Goal: Task Accomplishment & Management: Manage account settings

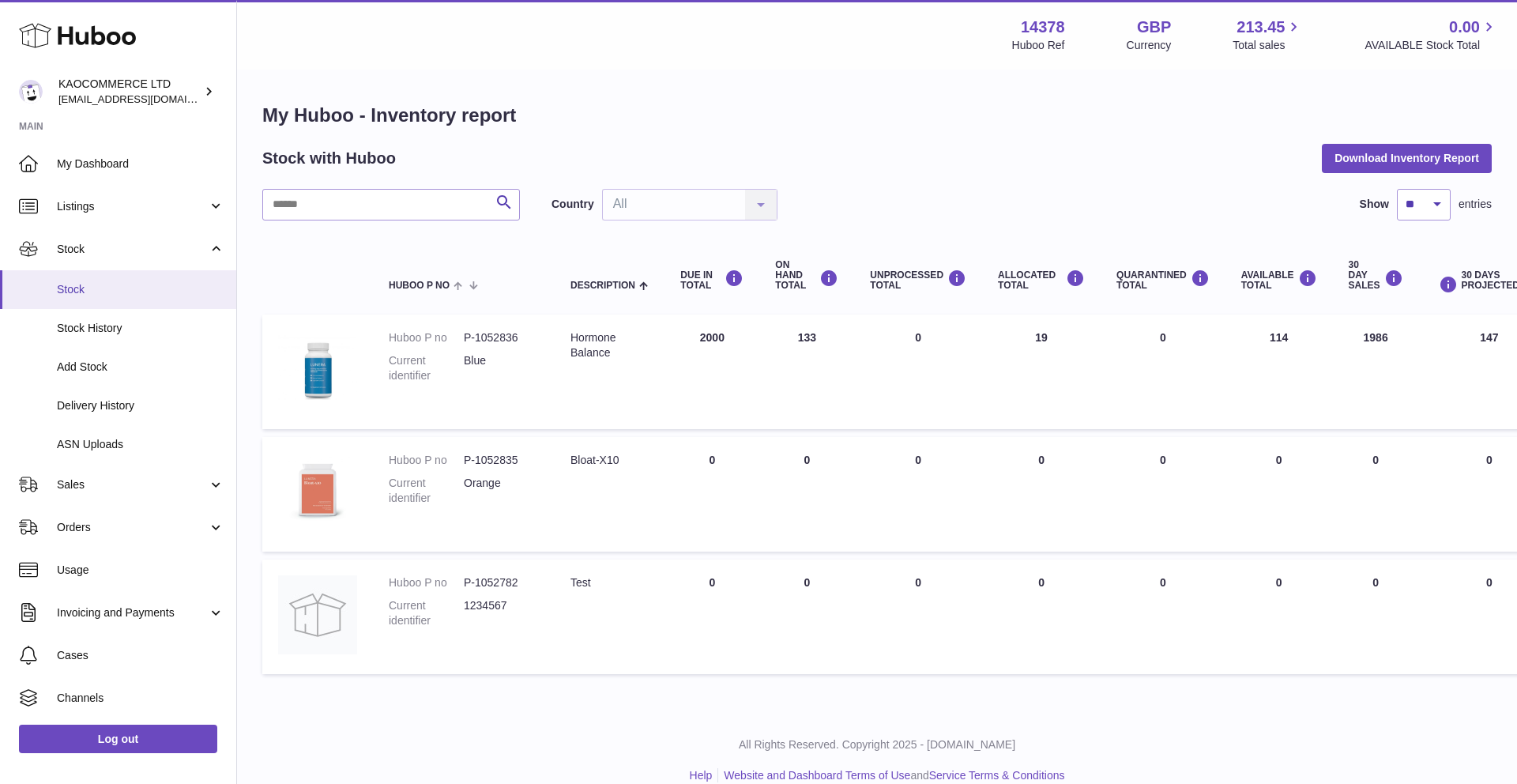
click at [109, 283] on span "Stock" at bounding box center [140, 290] width 167 height 15
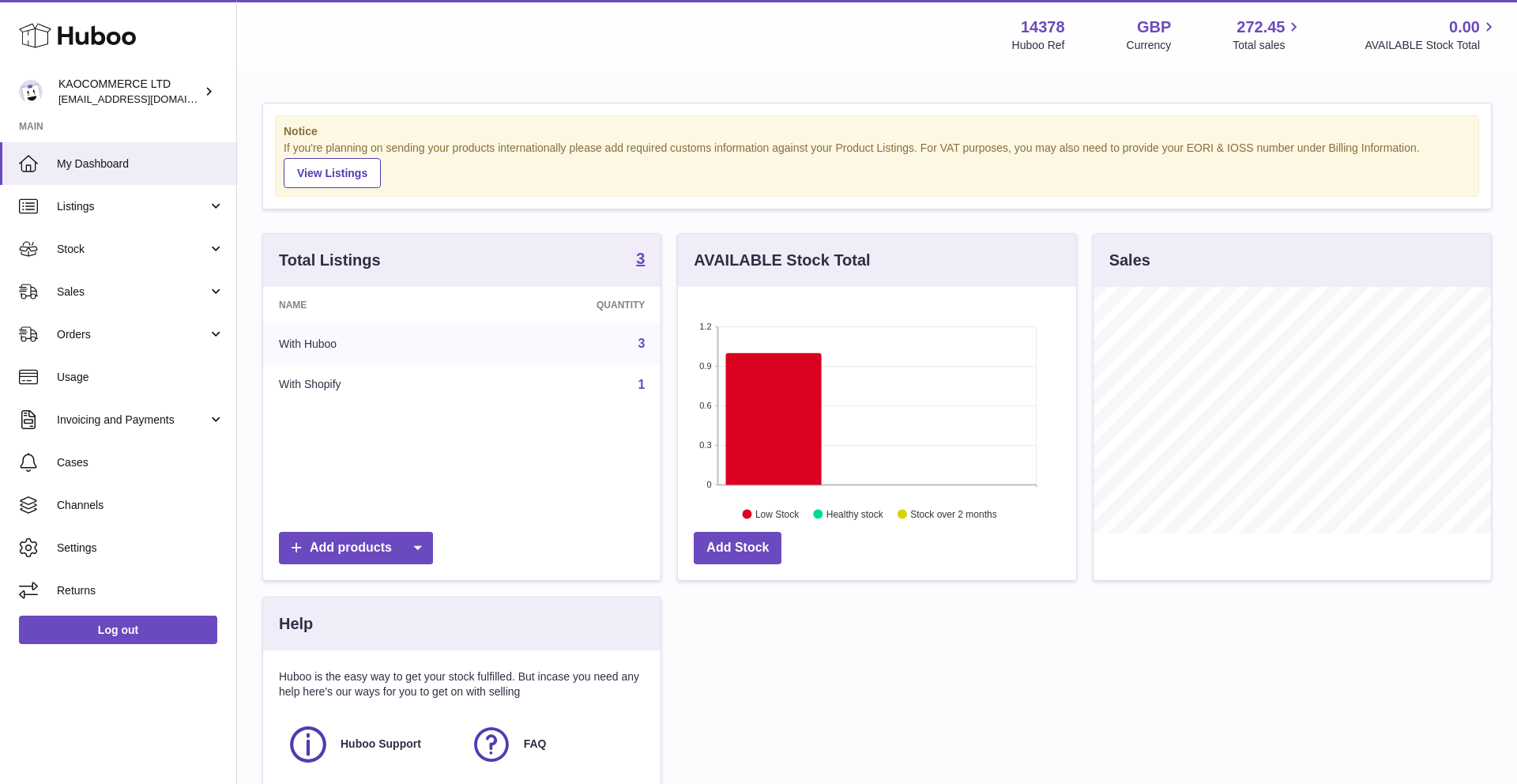
scroll to position [247, 398]
click at [170, 246] on span "Stock" at bounding box center [132, 249] width 151 height 15
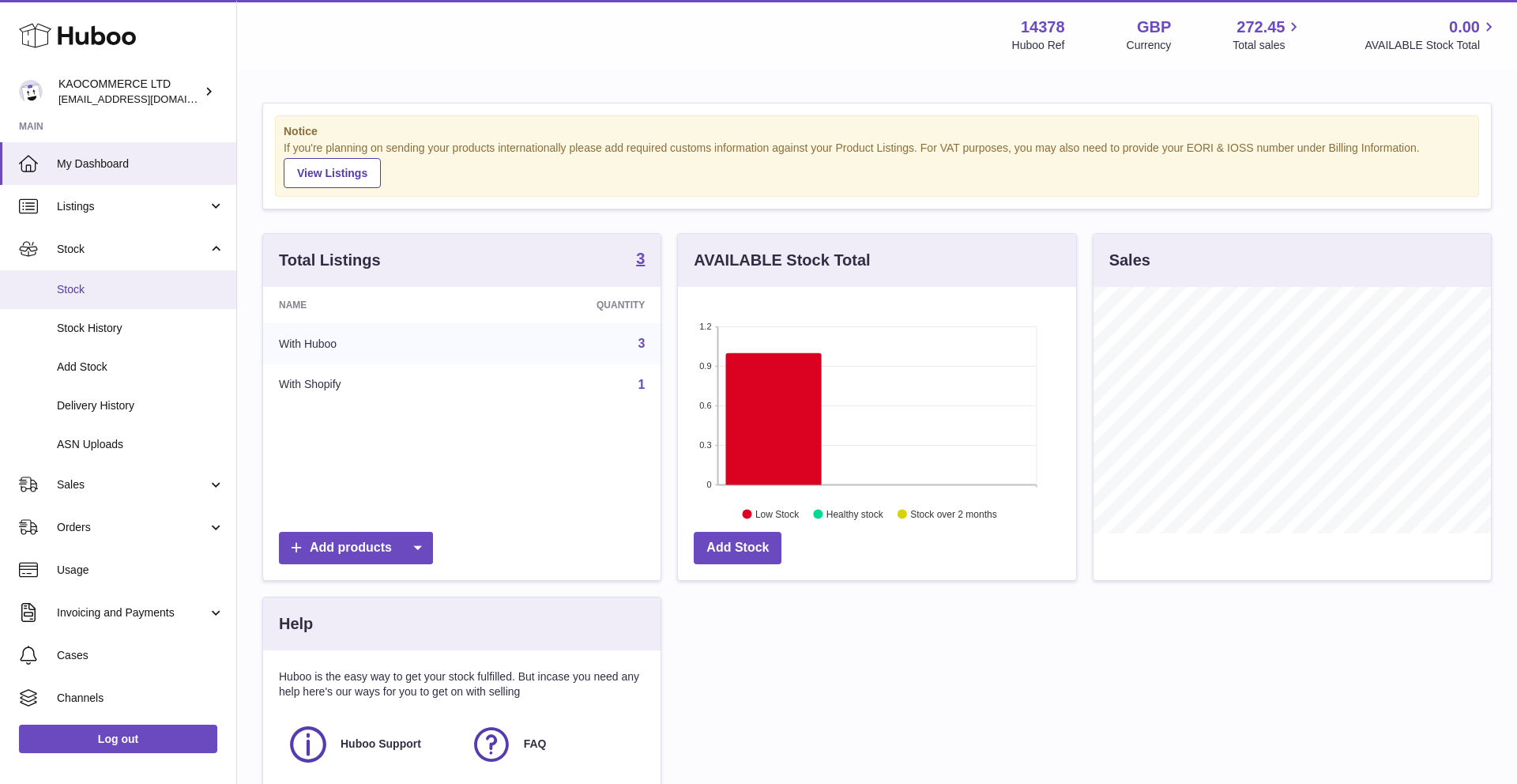
click at [123, 303] on link "Stock" at bounding box center [118, 289] width 236 height 39
